Goal: Task Accomplishment & Management: Manage account settings

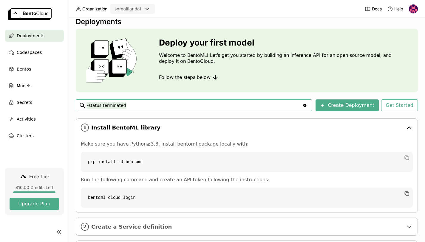
scroll to position [9, 0]
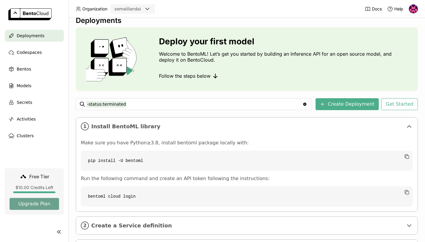
click at [44, 205] on button "Upgrade Plan" at bounding box center [34, 204] width 49 height 12
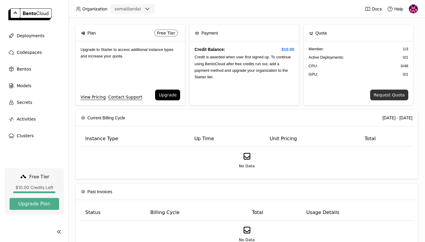
click at [391, 92] on button "Request Quota" at bounding box center [389, 95] width 38 height 11
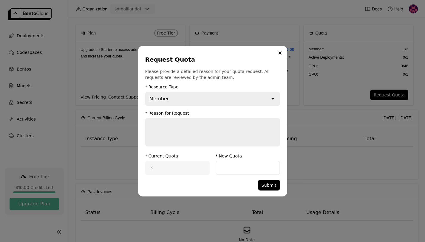
click at [271, 99] on icon "open" at bounding box center [273, 99] width 6 height 6
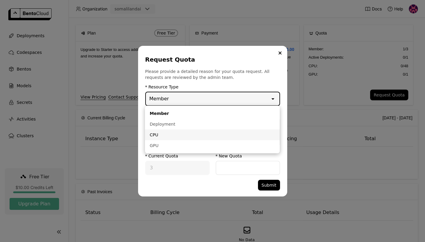
click at [253, 136] on div "CPU" at bounding box center [212, 135] width 125 height 6
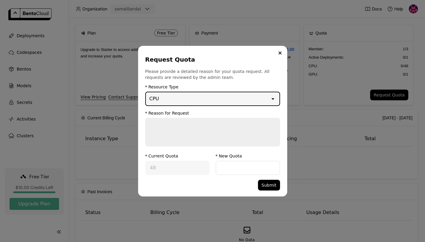
click at [251, 98] on div "CPU" at bounding box center [208, 98] width 124 height 13
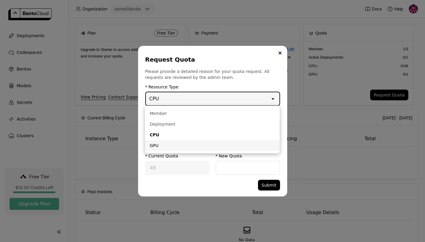
click at [243, 146] on div "GPU" at bounding box center [212, 146] width 125 height 6
type input "1"
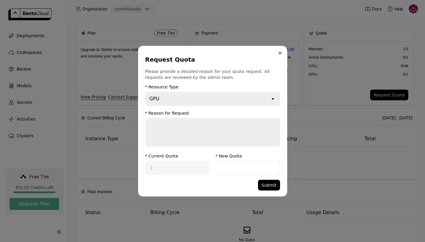
click at [279, 52] on icon "Close" at bounding box center [280, 53] width 2 height 2
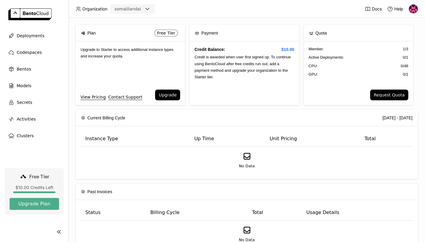
click at [414, 11] on img at bounding box center [413, 8] width 9 height 9
click at [407, 32] on link "Billing" at bounding box center [401, 31] width 34 height 8
click at [403, 55] on span "Logout" at bounding box center [399, 56] width 13 height 5
